Goal: Task Accomplishment & Management: Manage account settings

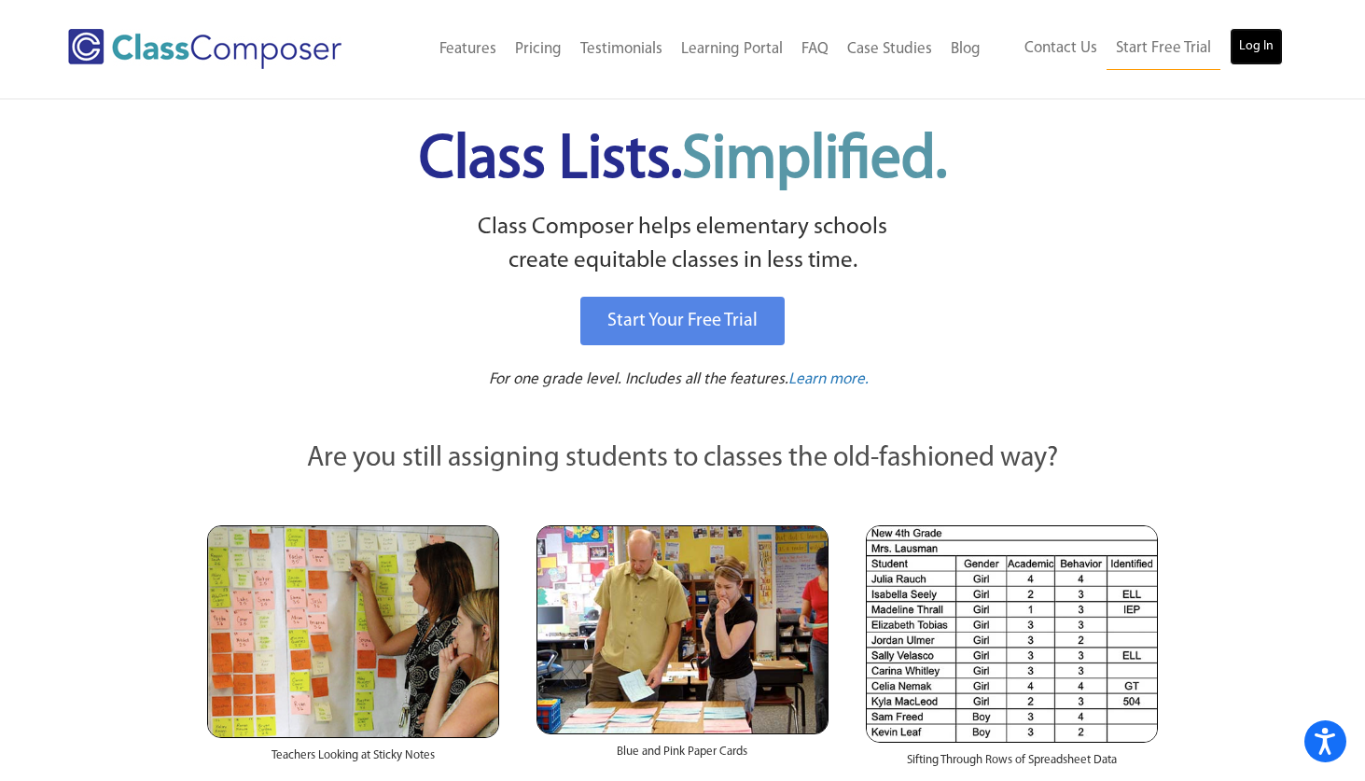
click at [1260, 57] on link "Log In" at bounding box center [1256, 46] width 53 height 37
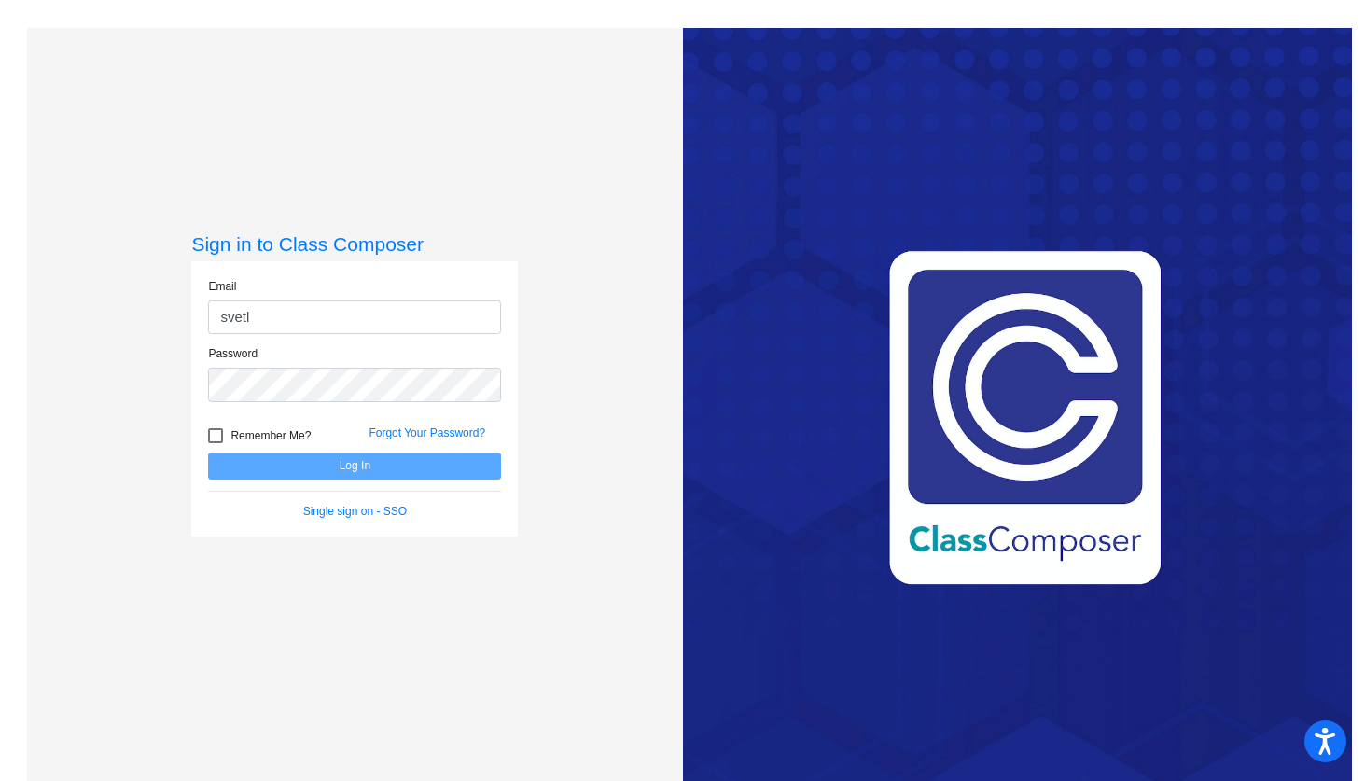
type input "svetlana.olimpiev@asd.edu.qa"
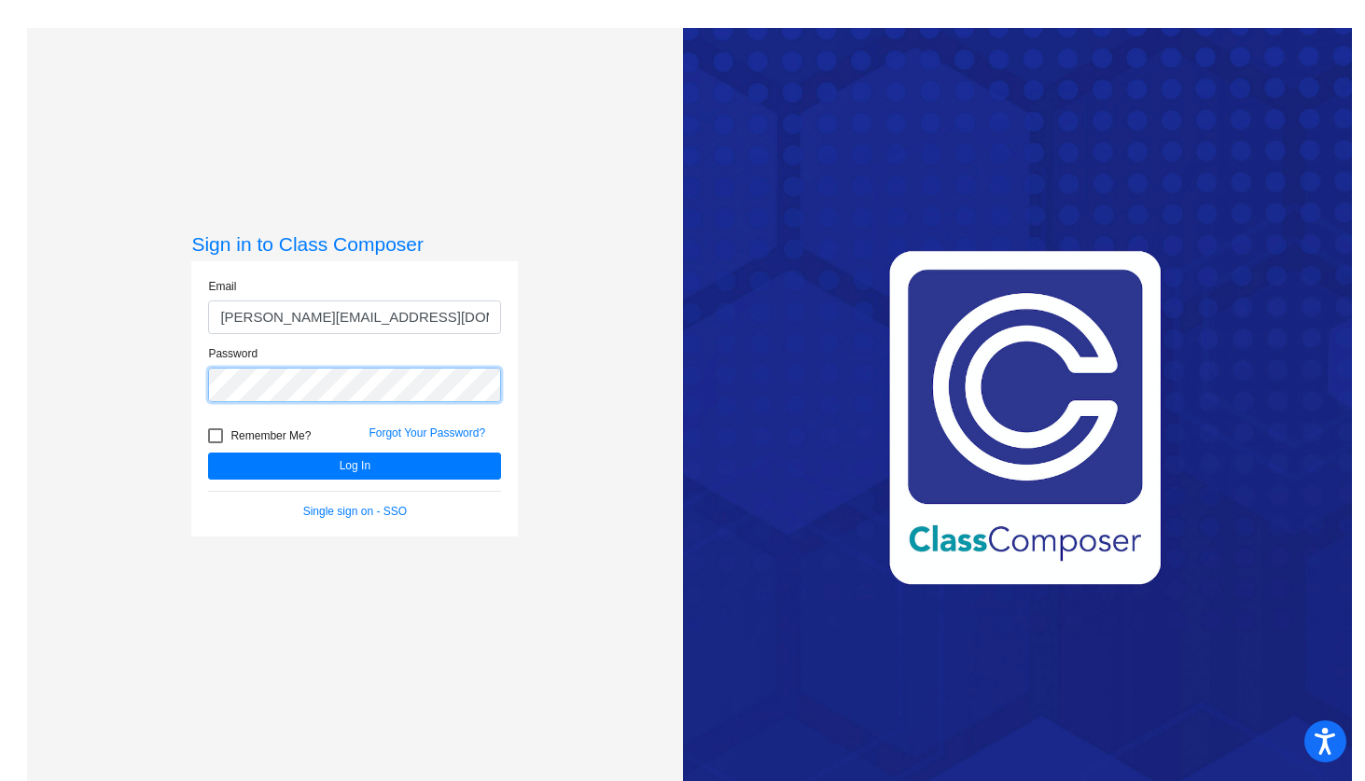
click at [208, 453] on button "Log In" at bounding box center [354, 466] width 293 height 27
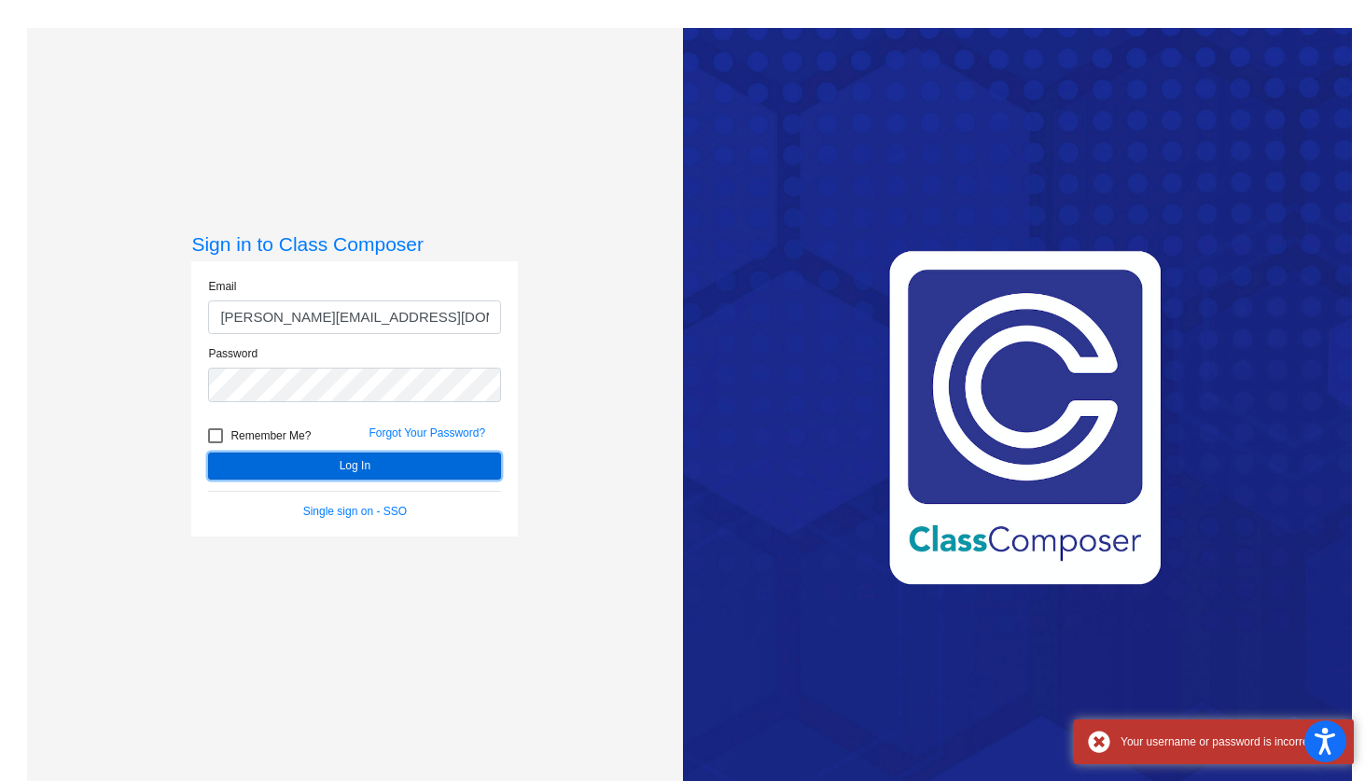
click at [314, 463] on button "Log In" at bounding box center [354, 466] width 293 height 27
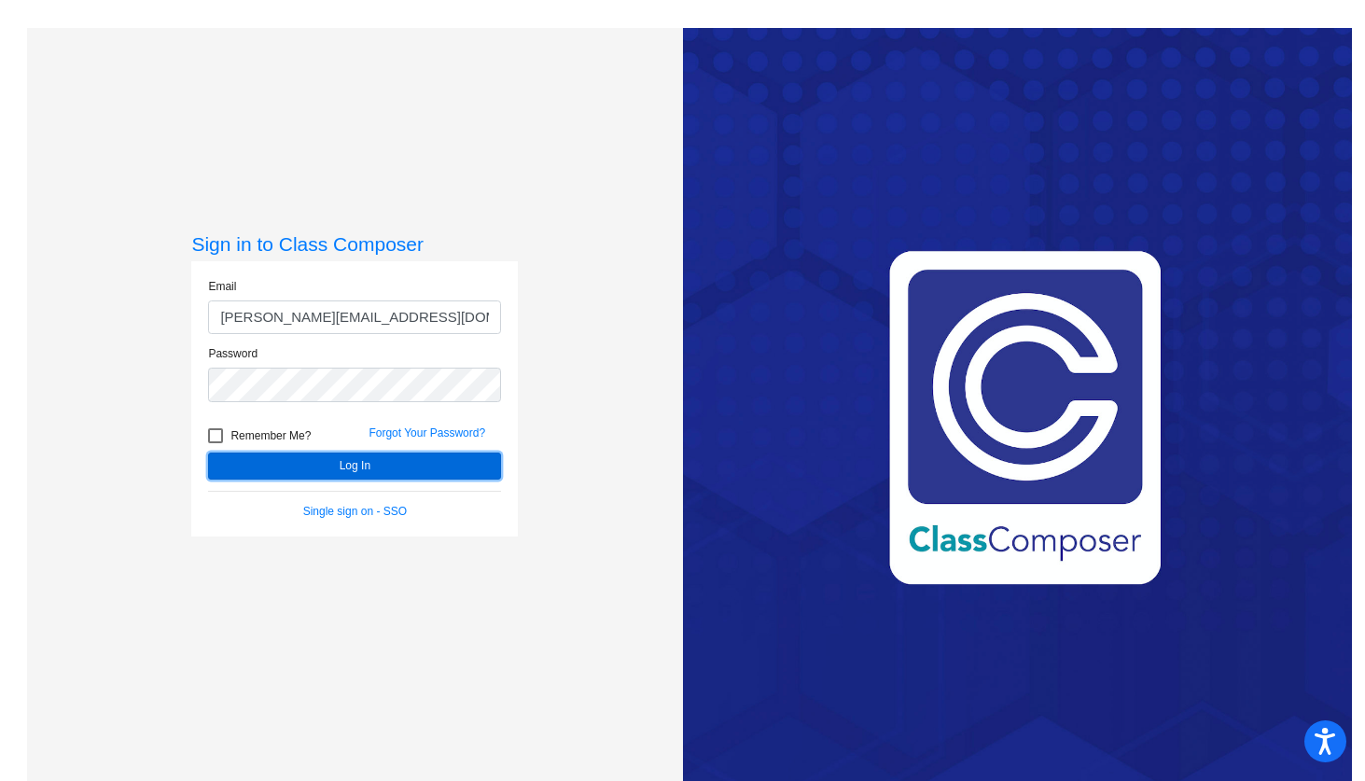
click at [435, 471] on button "Log In" at bounding box center [354, 466] width 293 height 27
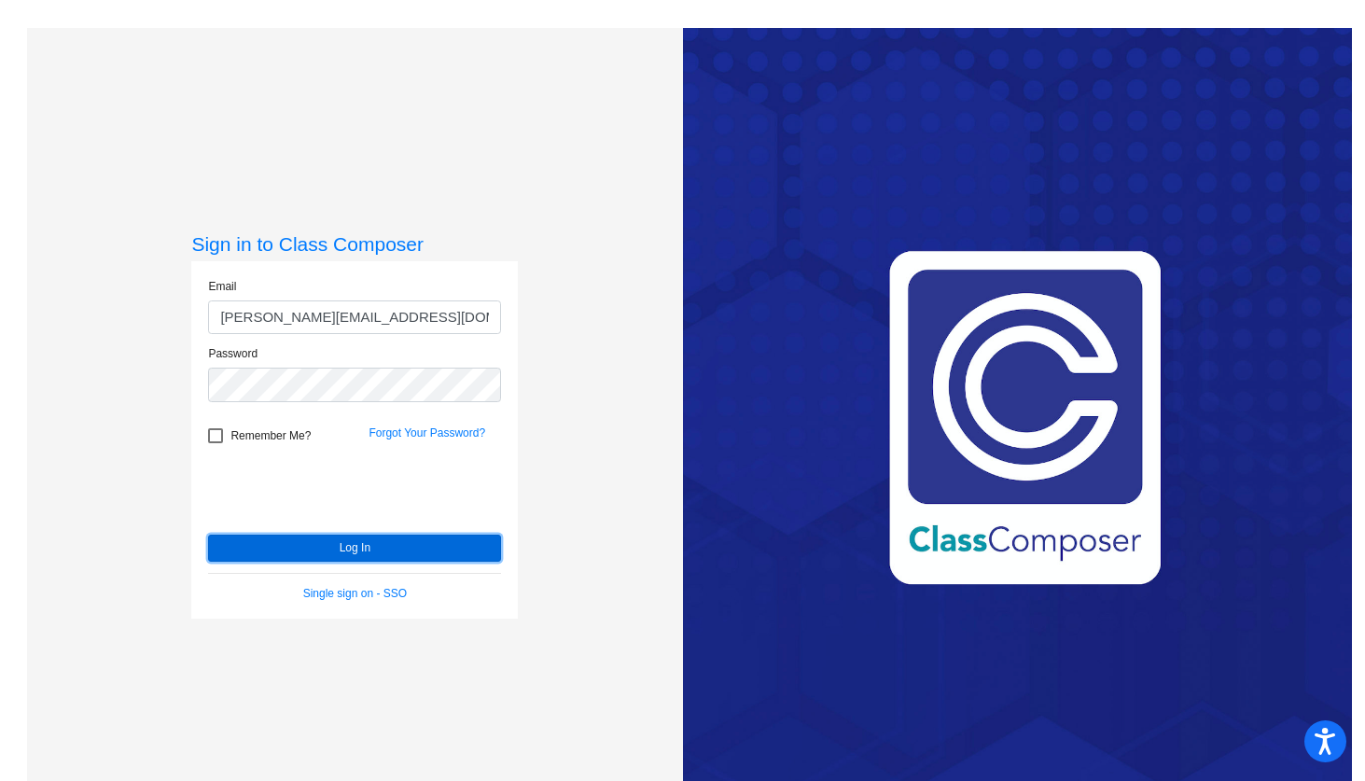
click at [406, 538] on button "Log In" at bounding box center [354, 548] width 293 height 27
click at [272, 545] on button "Log In" at bounding box center [354, 548] width 293 height 27
